Goal: Check status: Check status

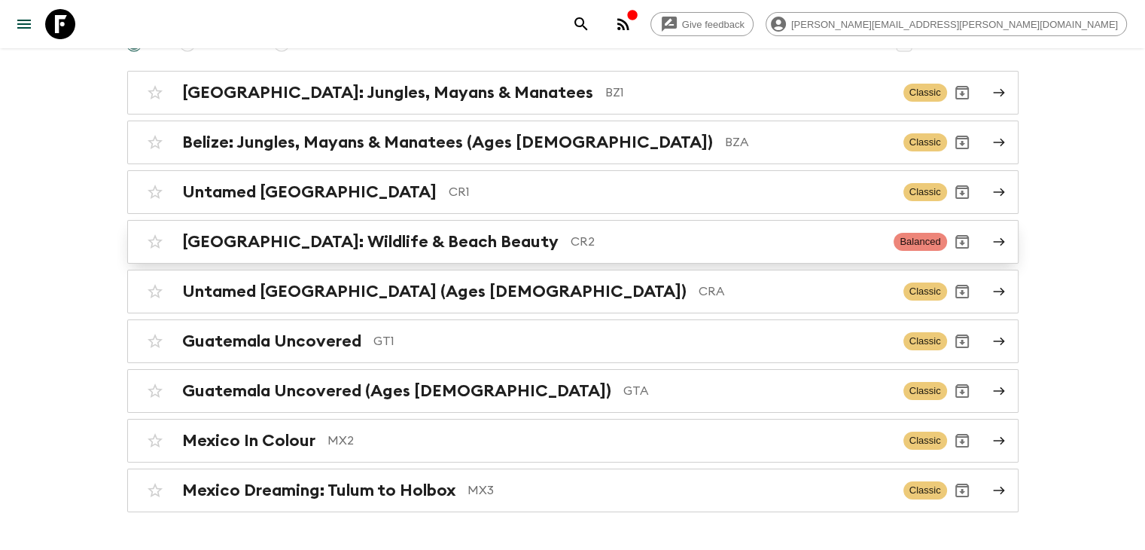
scroll to position [193, 0]
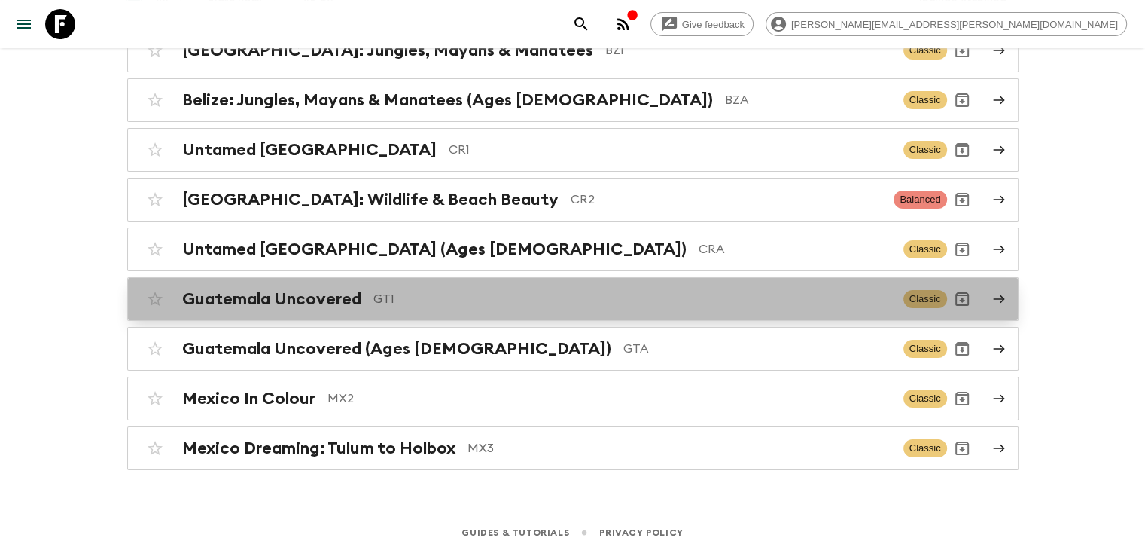
click at [253, 289] on h2 "Guatemala Uncovered" at bounding box center [271, 299] width 179 height 20
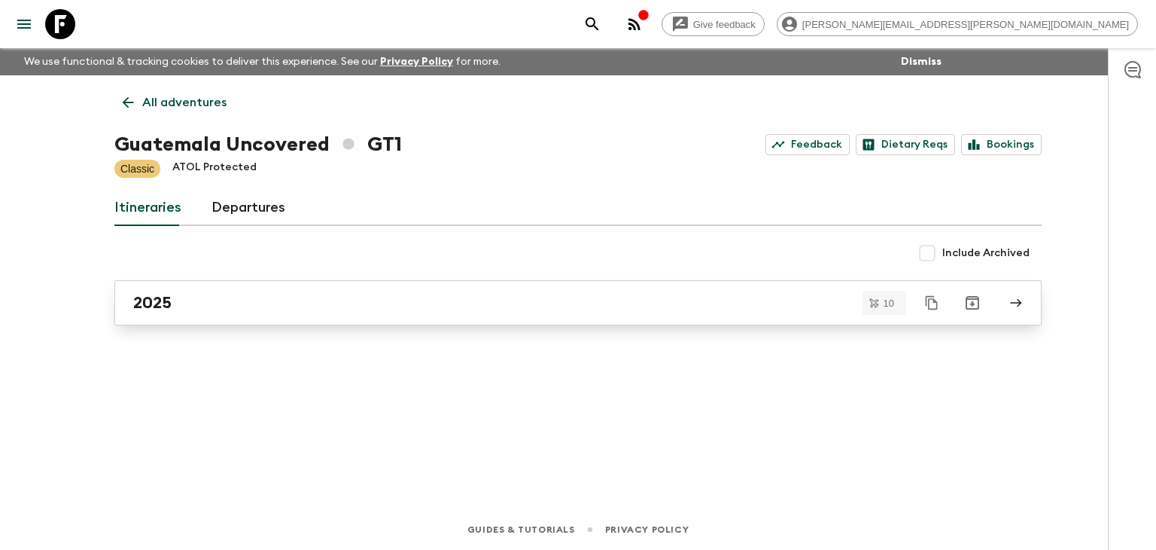
click at [235, 304] on div "2025" at bounding box center [563, 303] width 861 height 20
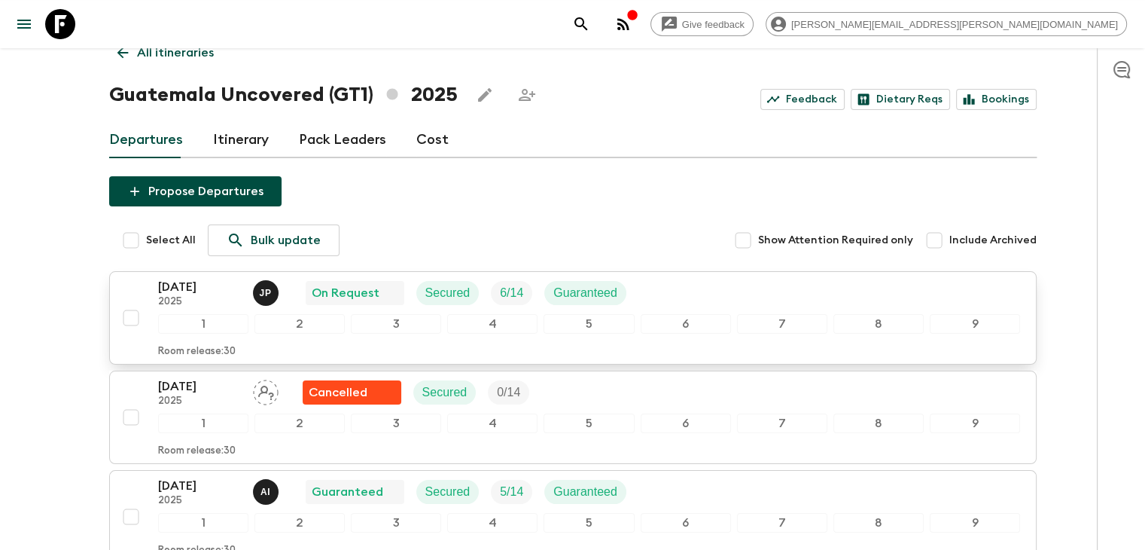
scroll to position [151, 0]
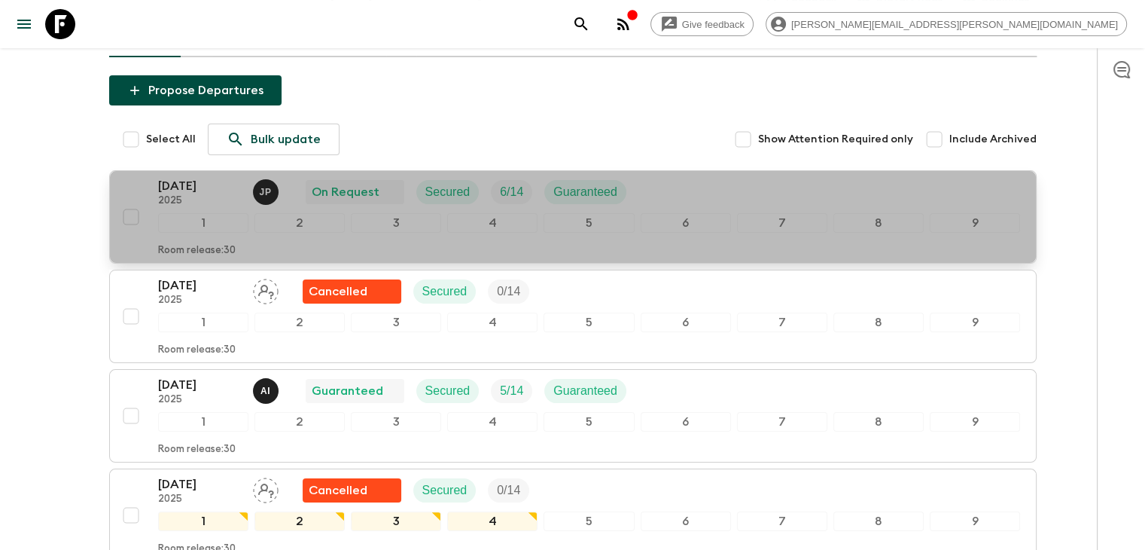
click at [172, 189] on p "[DATE]" at bounding box center [199, 186] width 83 height 18
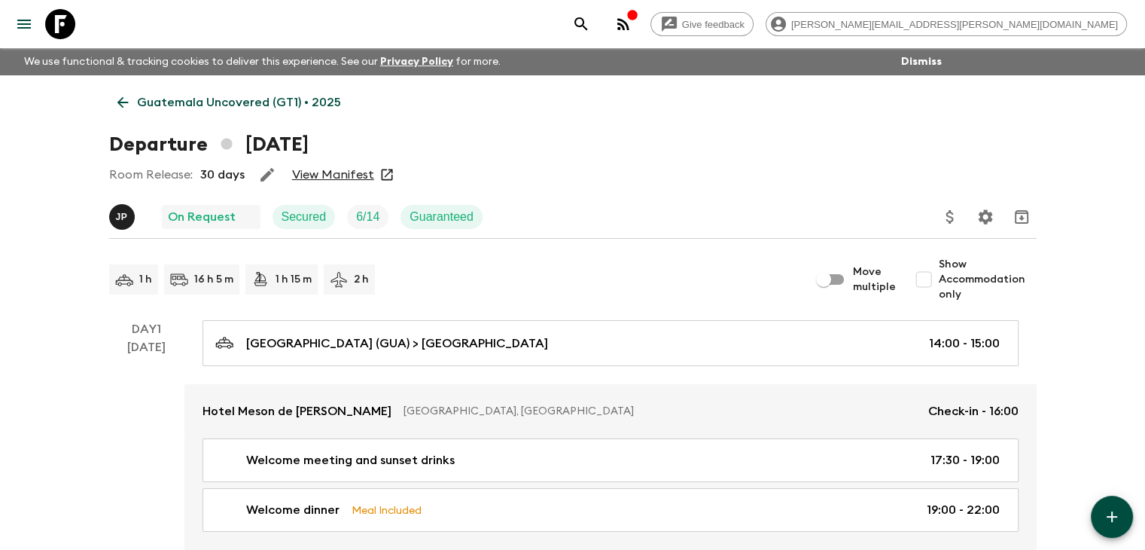
click at [312, 171] on link "View Manifest" at bounding box center [333, 174] width 82 height 15
click at [123, 98] on icon at bounding box center [122, 102] width 17 height 17
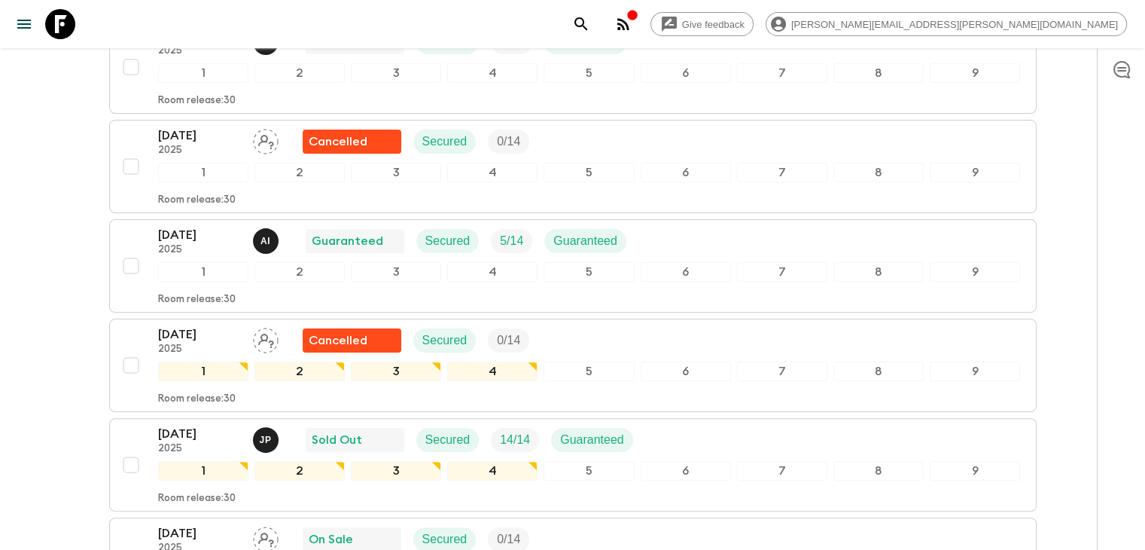
scroll to position [274, 0]
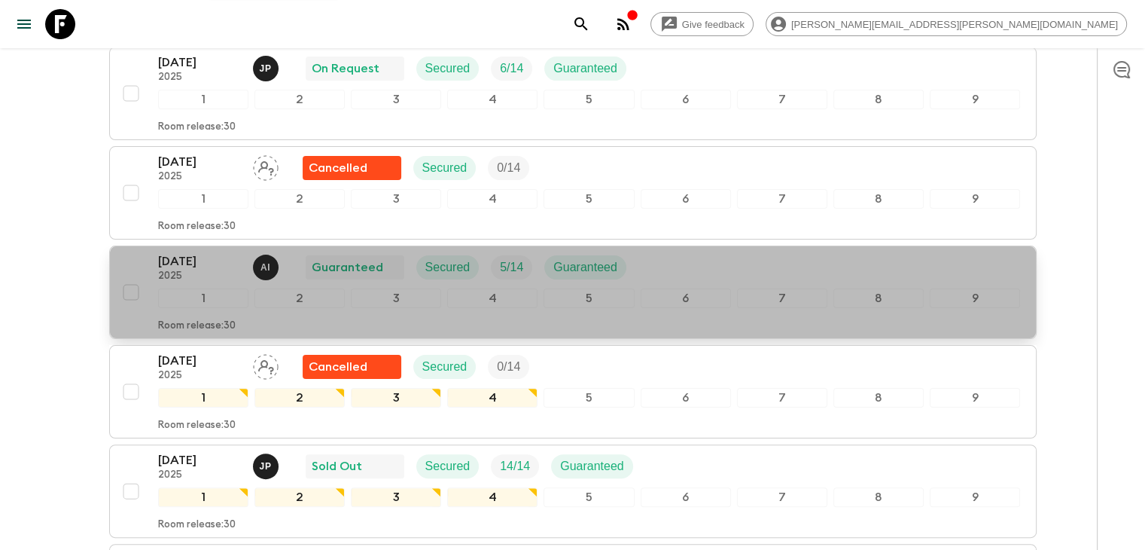
click at [228, 265] on p "[DATE]" at bounding box center [199, 261] width 83 height 18
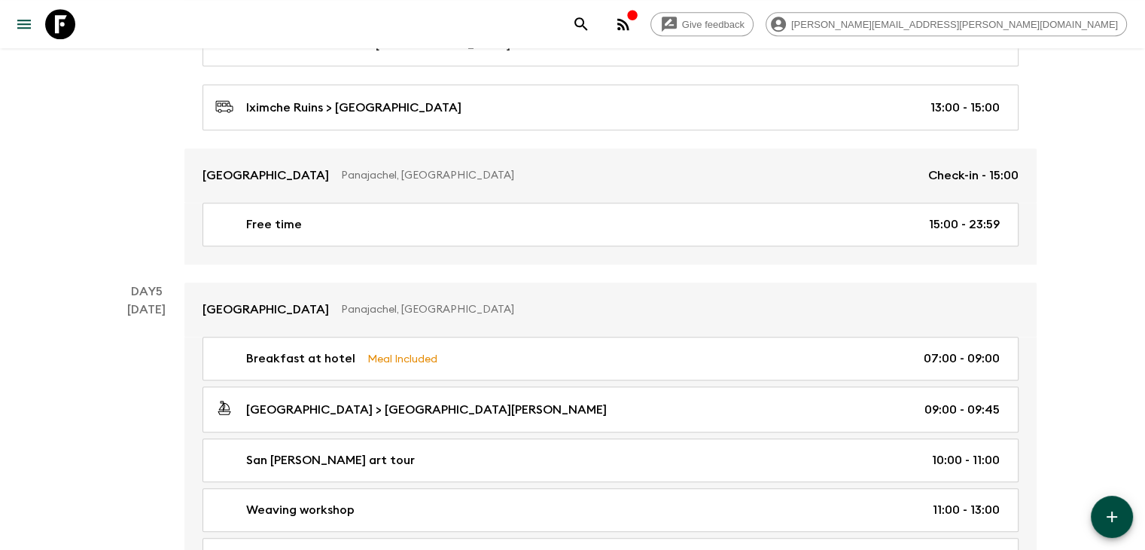
scroll to position [1581, 0]
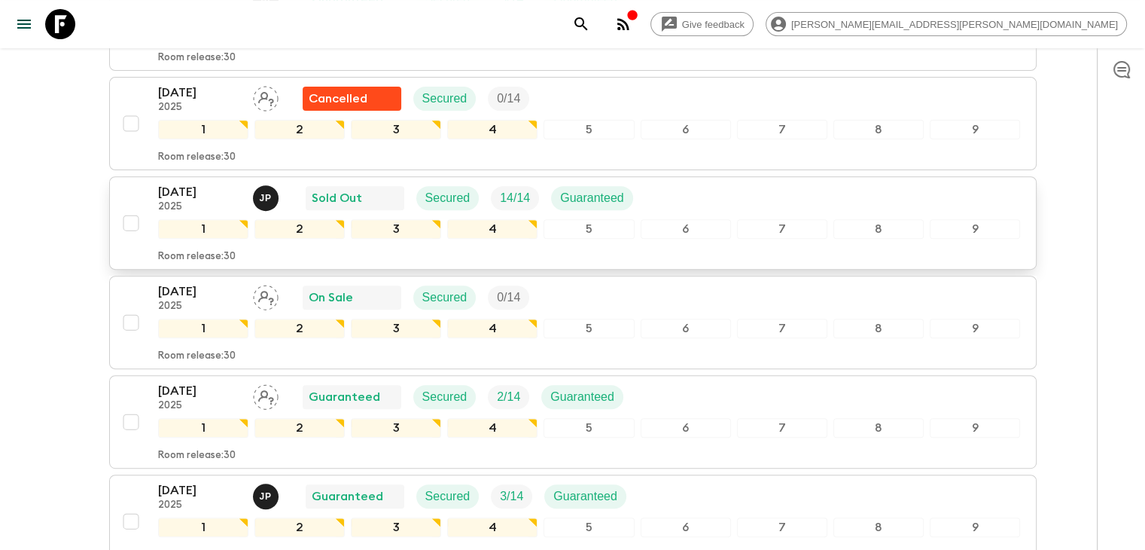
scroll to position [575, 0]
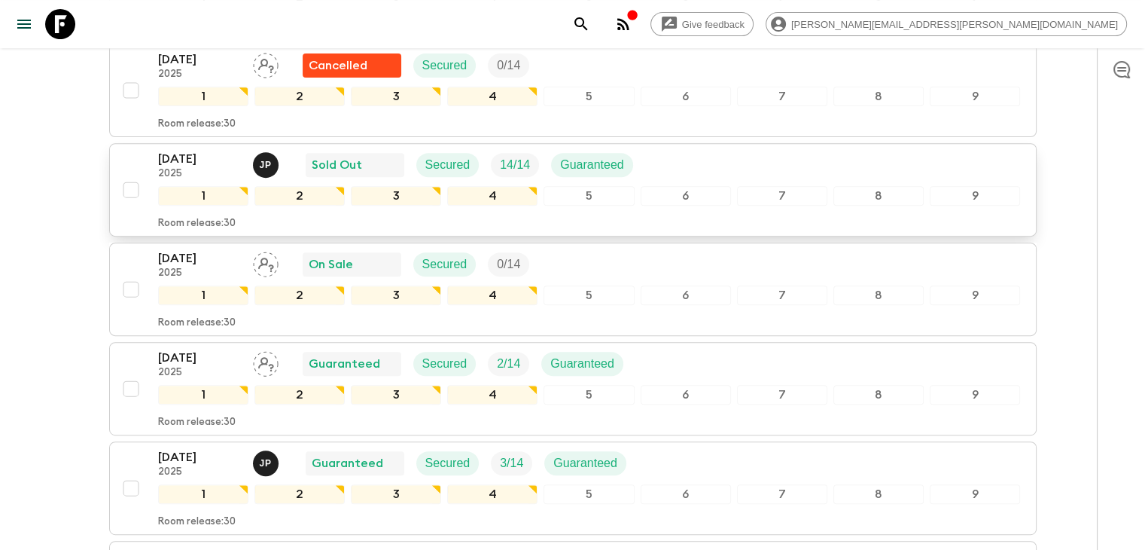
click at [225, 168] on p "2025" at bounding box center [199, 174] width 83 height 12
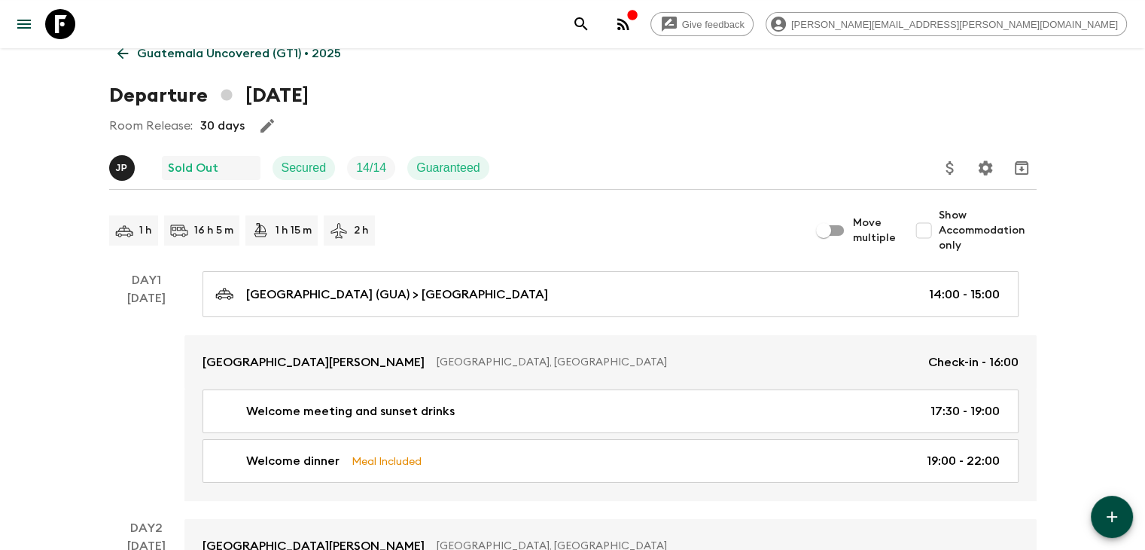
scroll to position [75, 0]
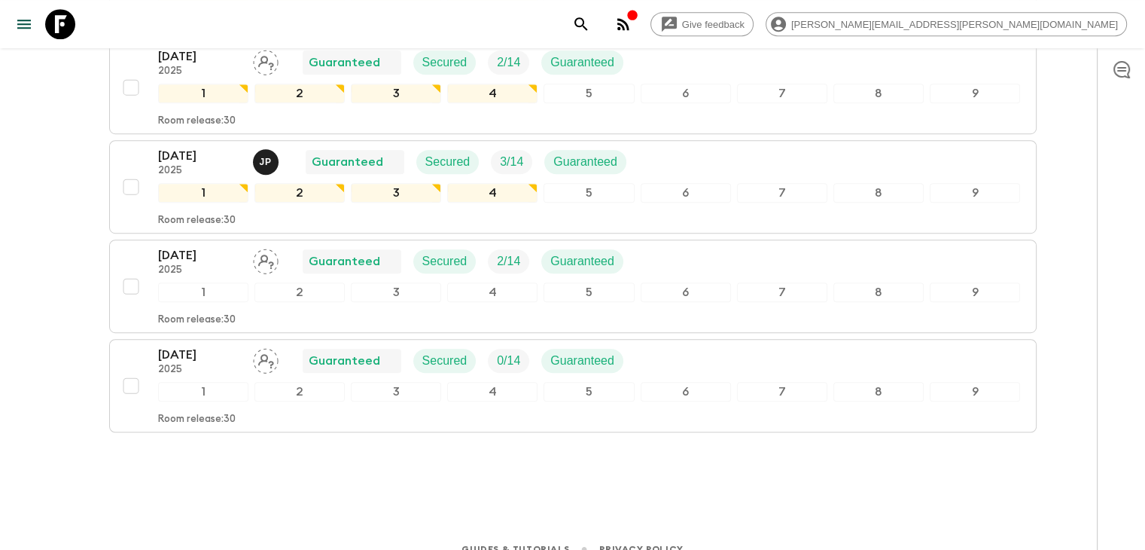
scroll to position [801, 0]
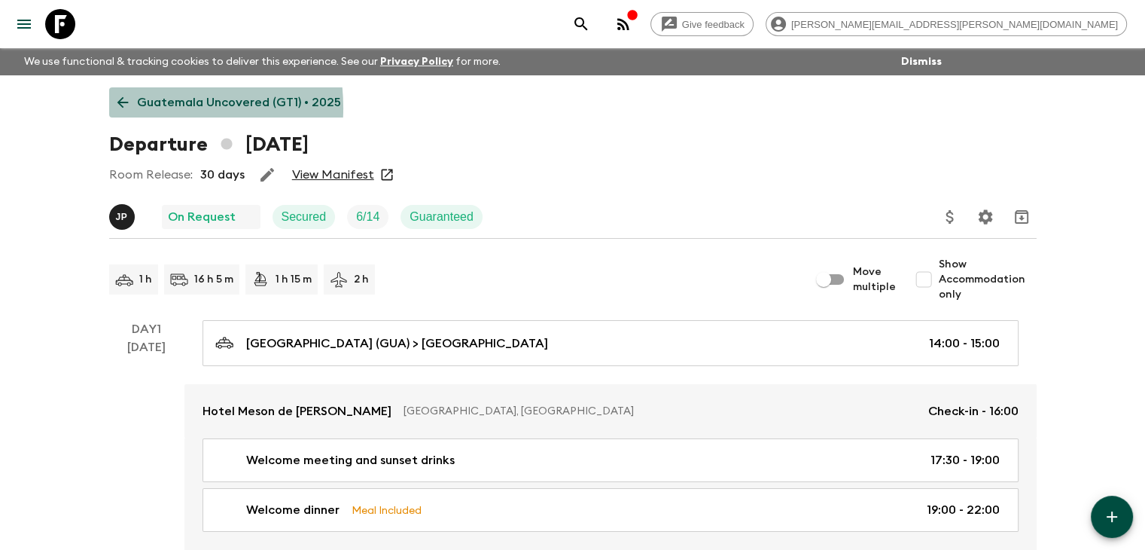
click at [129, 108] on icon at bounding box center [122, 102] width 17 height 17
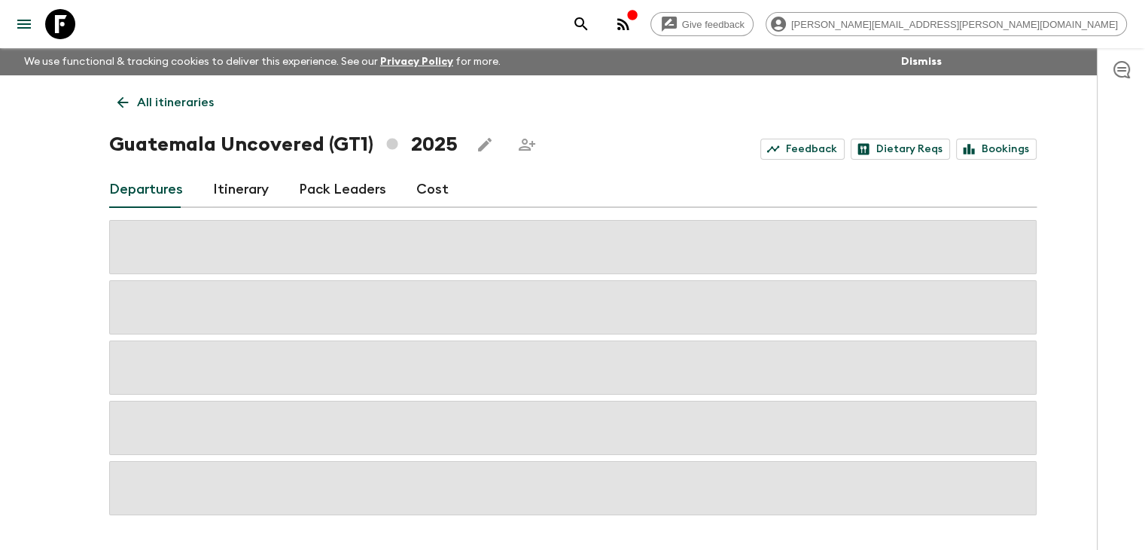
click at [125, 105] on icon at bounding box center [122, 102] width 17 height 17
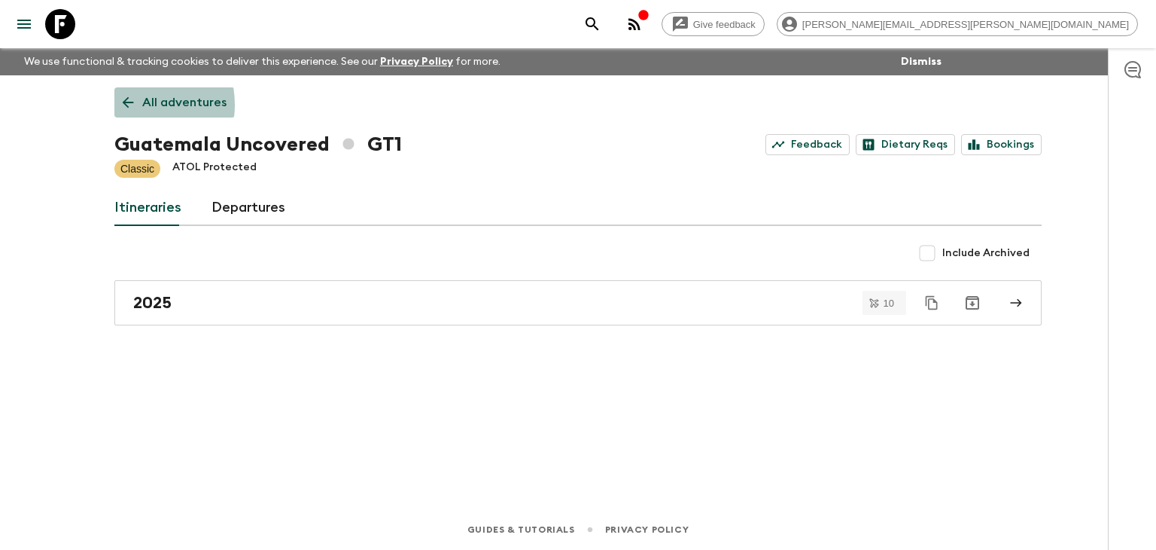
click at [125, 105] on icon at bounding box center [128, 102] width 11 height 11
